Goal: Information Seeking & Learning: Learn about a topic

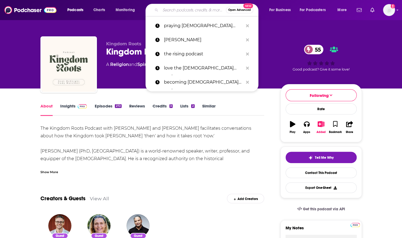
click at [165, 10] on input "Search podcasts, credits, & more..." at bounding box center [192, 10] width 65 height 9
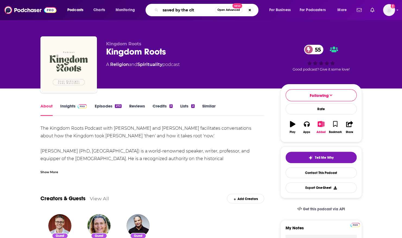
type input "saved by the city"
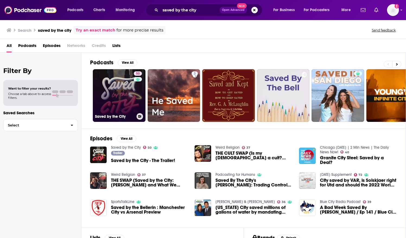
click at [103, 101] on link "50 Saved by the City" at bounding box center [119, 95] width 53 height 53
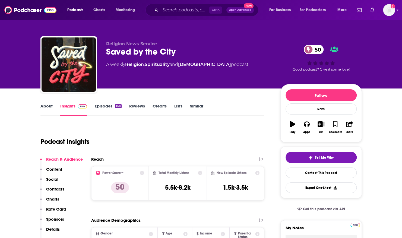
click at [45, 105] on link "About" at bounding box center [46, 109] width 12 height 12
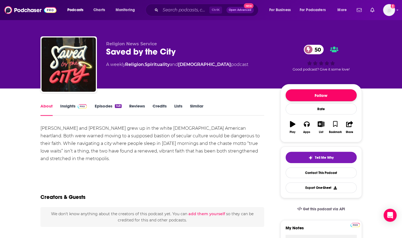
click at [302, 92] on button "Follow" at bounding box center [321, 95] width 71 height 12
click at [102, 110] on link "Episodes 148" at bounding box center [107, 109] width 27 height 12
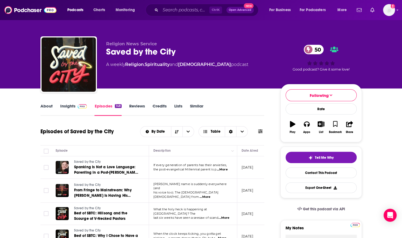
click at [47, 105] on link "About" at bounding box center [46, 109] width 12 height 12
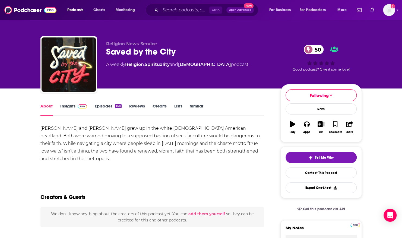
click at [47, 105] on link "About" at bounding box center [46, 109] width 12 height 12
click at [321, 124] on icon "button" at bounding box center [321, 124] width 7 height 6
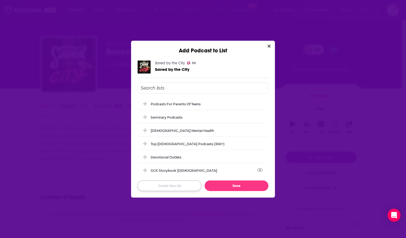
click at [190, 184] on button "Create New List" at bounding box center [170, 186] width 64 height 11
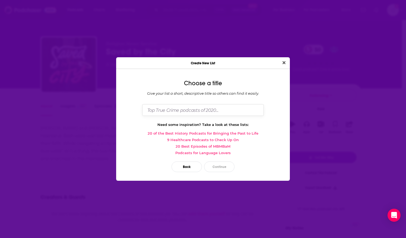
click at [179, 109] on input "Dialog" at bounding box center [203, 110] width 122 height 12
type input "/"
type input "Growing Up Saved Media List"
click at [280, 59] on button "Close" at bounding box center [283, 62] width 7 height 7
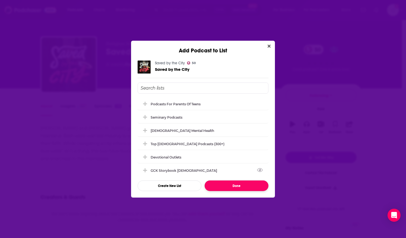
click at [214, 188] on button "Done" at bounding box center [237, 186] width 64 height 11
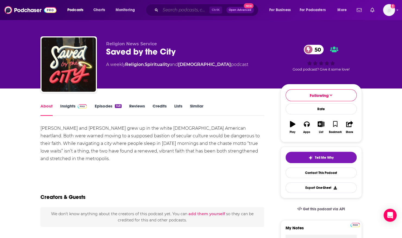
click at [180, 9] on input "Search podcasts, credits, & more..." at bounding box center [184, 10] width 49 height 9
click at [67, 104] on link "Insights" at bounding box center [73, 109] width 27 height 12
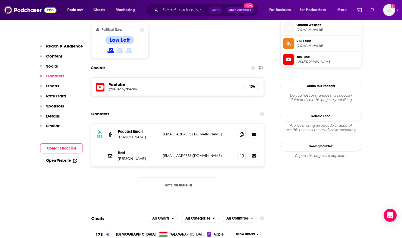
scroll to position [443, 0]
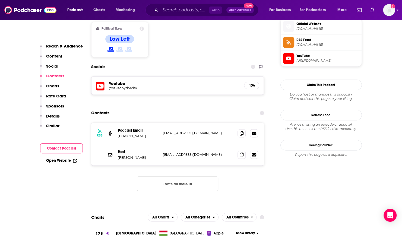
click at [248, 157] on div "RSS Podcast Email [PERSON_NAME] [EMAIL_ADDRESS][DOMAIN_NAME] [DOMAIN_NAME][EMAI…" at bounding box center [177, 160] width 173 height 77
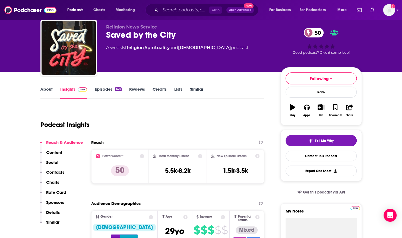
scroll to position [0, 0]
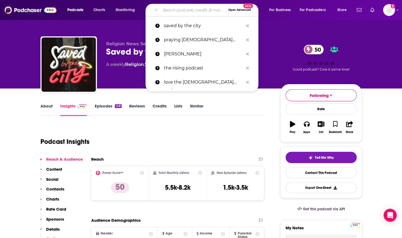
click at [173, 10] on input "Search podcasts, credits, & more..." at bounding box center [192, 10] width 65 height 9
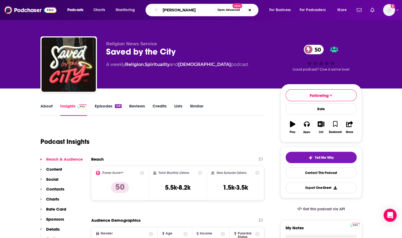
type input "faithly stories"
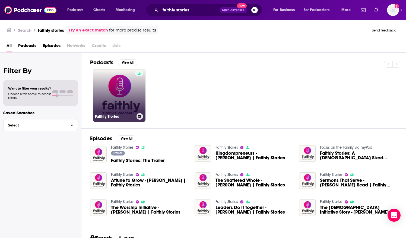
click at [105, 78] on link "Faithly Stories" at bounding box center [119, 95] width 53 height 53
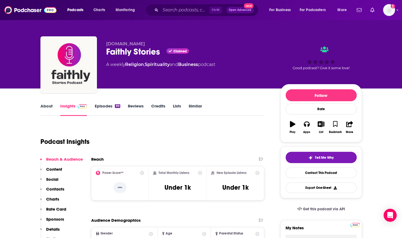
click at [45, 107] on link "About" at bounding box center [46, 109] width 12 height 12
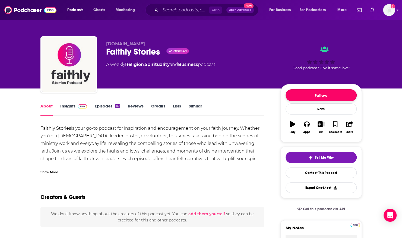
click at [348, 93] on button "Follow" at bounding box center [321, 95] width 71 height 12
click at [66, 104] on link "Insights" at bounding box center [73, 109] width 27 height 12
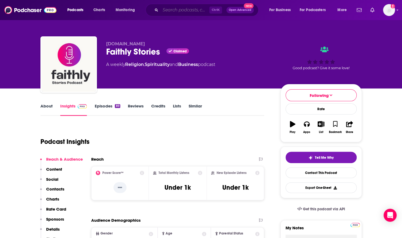
click at [189, 9] on input "Search podcasts, credits, & more..." at bounding box center [184, 10] width 49 height 9
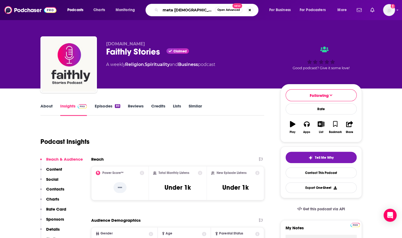
type input "meta [DEMOGRAPHIC_DATA] [GEOGRAPHIC_DATA]"
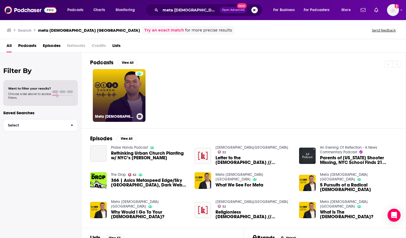
click at [127, 98] on link "Meta [DEMOGRAPHIC_DATA] [GEOGRAPHIC_DATA]" at bounding box center [119, 95] width 53 height 53
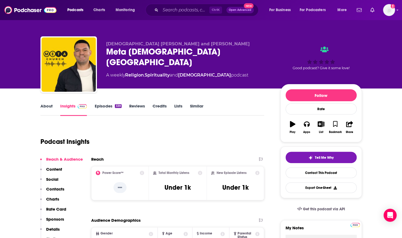
click at [47, 108] on link "About" at bounding box center [46, 109] width 12 height 12
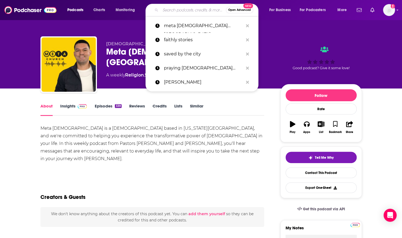
click at [171, 8] on input "Search podcasts, credits, & more..." at bounding box center [192, 10] width 65 height 9
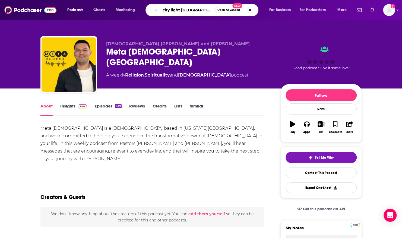
type input "city light [GEOGRAPHIC_DATA]"
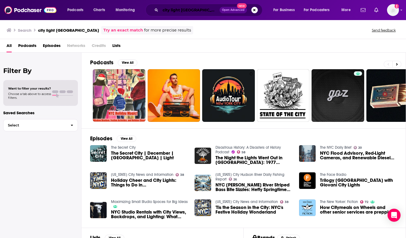
click at [190, 11] on input "city light [GEOGRAPHIC_DATA]" at bounding box center [189, 10] width 59 height 9
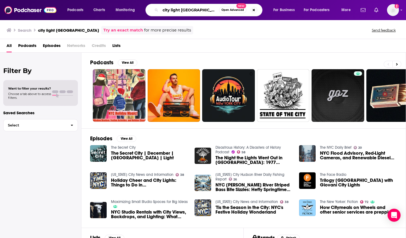
click at [168, 12] on input "city light [GEOGRAPHIC_DATA]" at bounding box center [189, 10] width 59 height 9
click at [169, 9] on input "city light [GEOGRAPHIC_DATA]" at bounding box center [189, 10] width 59 height 9
type input "citylight [GEOGRAPHIC_DATA]"
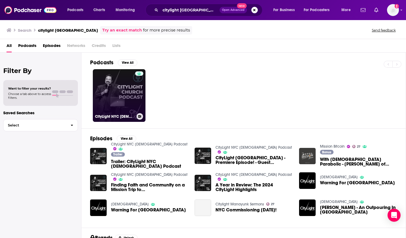
click at [112, 87] on link "CityLight NYC [DEMOGRAPHIC_DATA] Podcast" at bounding box center [119, 95] width 53 height 53
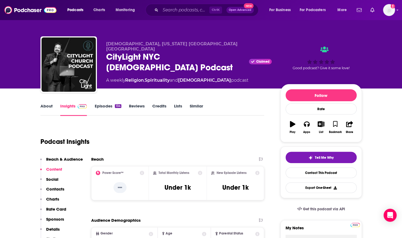
click at [47, 105] on link "About" at bounding box center [46, 109] width 12 height 12
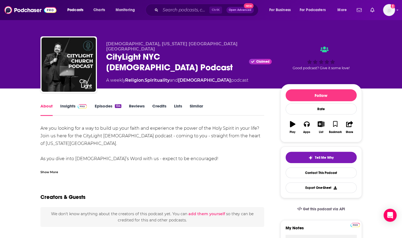
click at [47, 172] on div "Show More" at bounding box center [49, 171] width 18 height 5
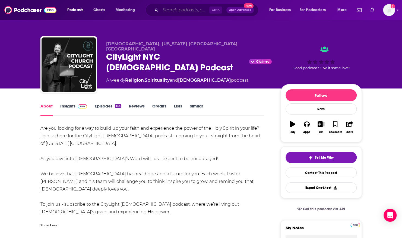
click at [198, 8] on input "Search podcasts, credits, & more..." at bounding box center [184, 10] width 49 height 9
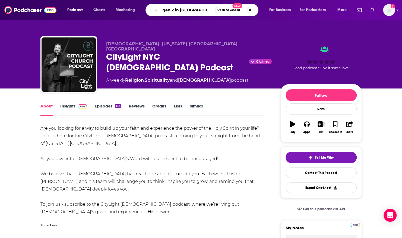
type input "gen Z in [GEOGRAPHIC_DATA]"
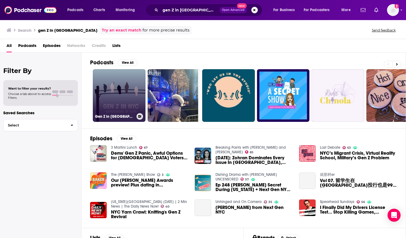
click at [118, 92] on link "Gen Z in [GEOGRAPHIC_DATA]: Expressions of Faith" at bounding box center [119, 95] width 53 height 53
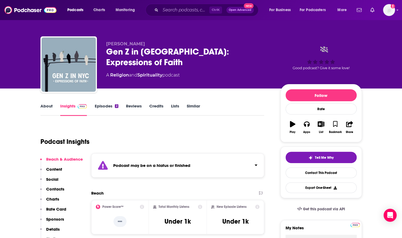
click at [103, 107] on link "Episodes 2" at bounding box center [106, 109] width 24 height 12
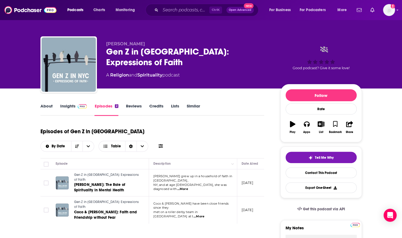
click at [48, 108] on link "About" at bounding box center [46, 109] width 12 height 12
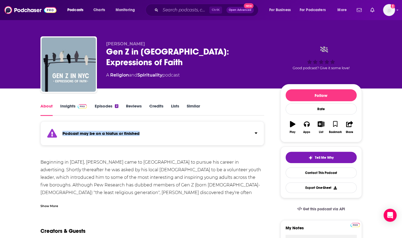
drag, startPoint x: 142, startPoint y: 133, endPoint x: 63, endPoint y: 133, distance: 79.3
click at [63, 133] on div "Podcast may be on a hiatus or finished" at bounding box center [152, 133] width 224 height 24
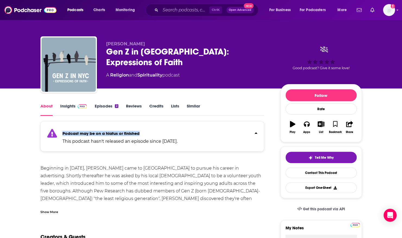
copy strong "Podcast may be on a hiatus or finished"
